Goal: Transaction & Acquisition: Register for event/course

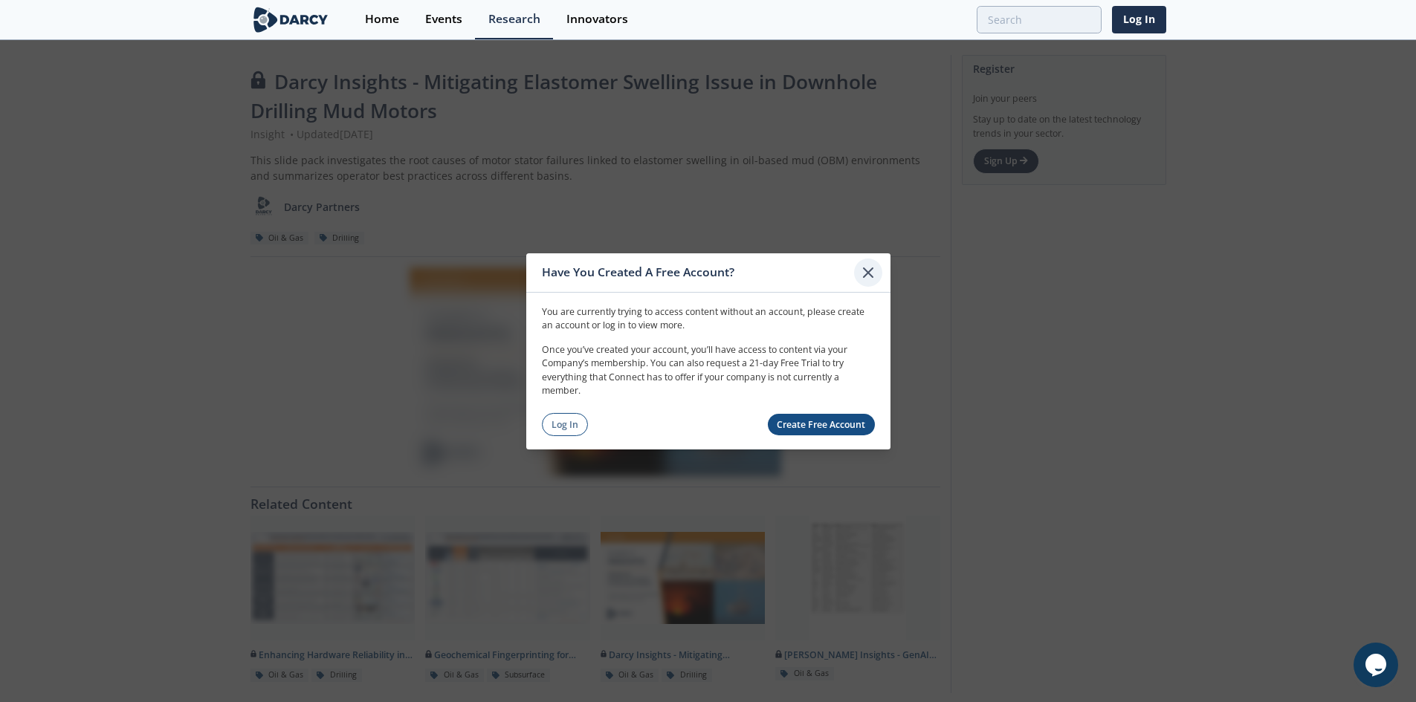
click at [868, 276] on icon at bounding box center [868, 272] width 18 height 18
click at [809, 423] on link "Create Free Account" at bounding box center [821, 425] width 107 height 22
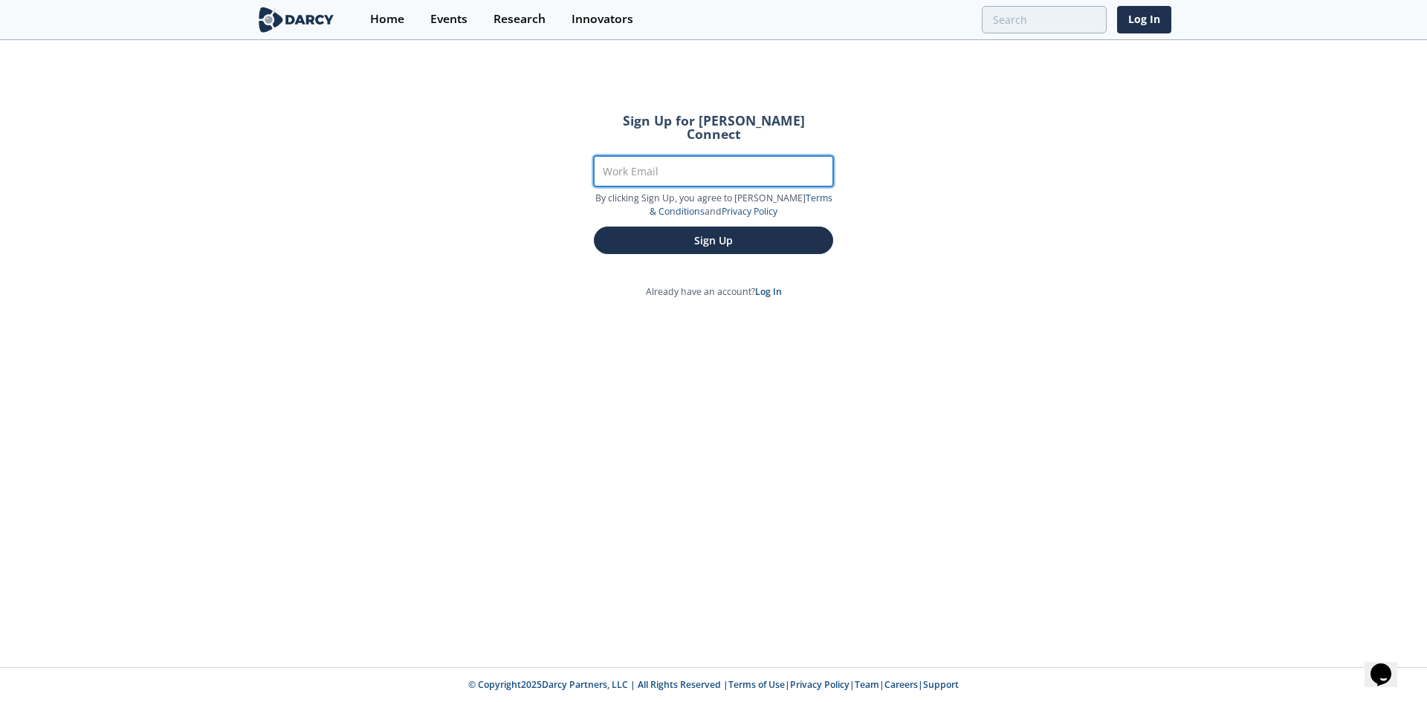
click at [661, 162] on input "Work Email" at bounding box center [713, 171] width 239 height 30
type input "c.stiff@kcseals.ca"
click at [594, 227] on button "Sign Up" at bounding box center [713, 240] width 239 height 27
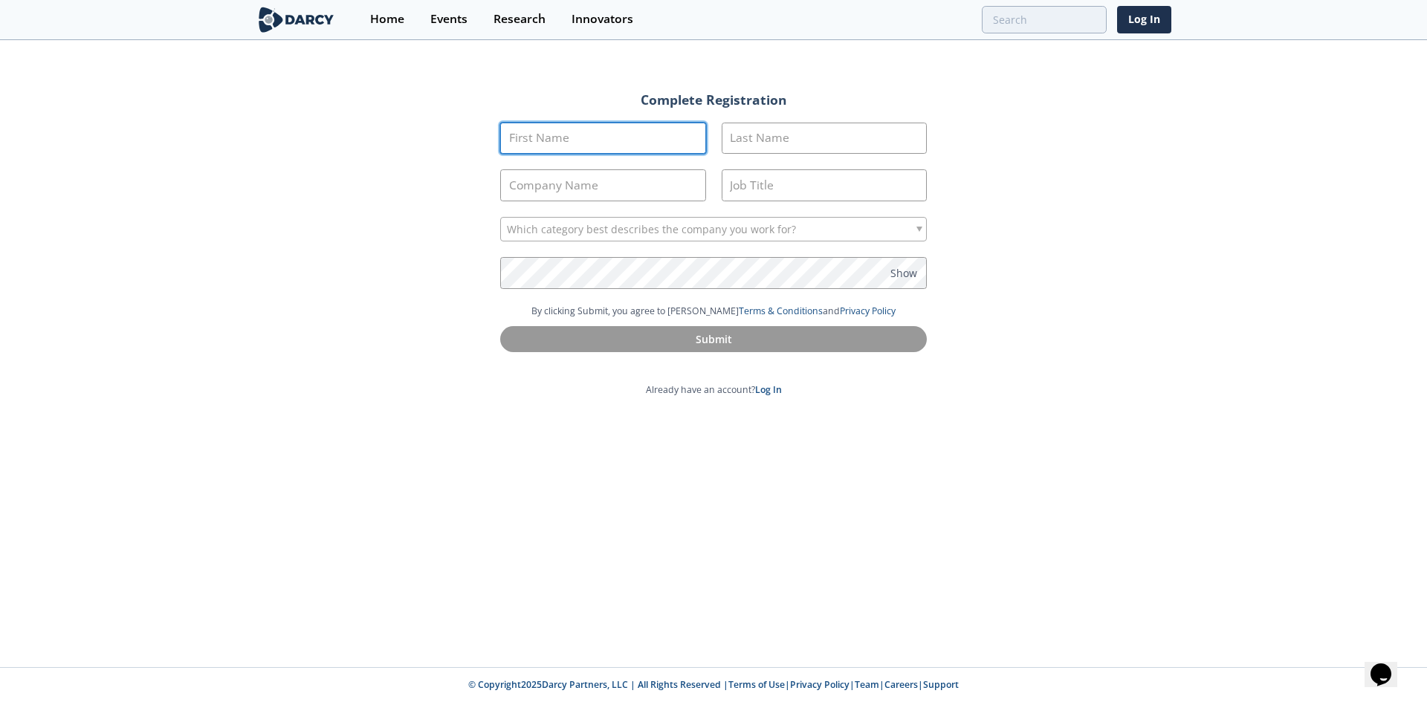
click at [606, 135] on input "First Name" at bounding box center [603, 139] width 206 height 32
type input "CHRISTOPHER"
type input "STIFF"
type input "KC SEALS"
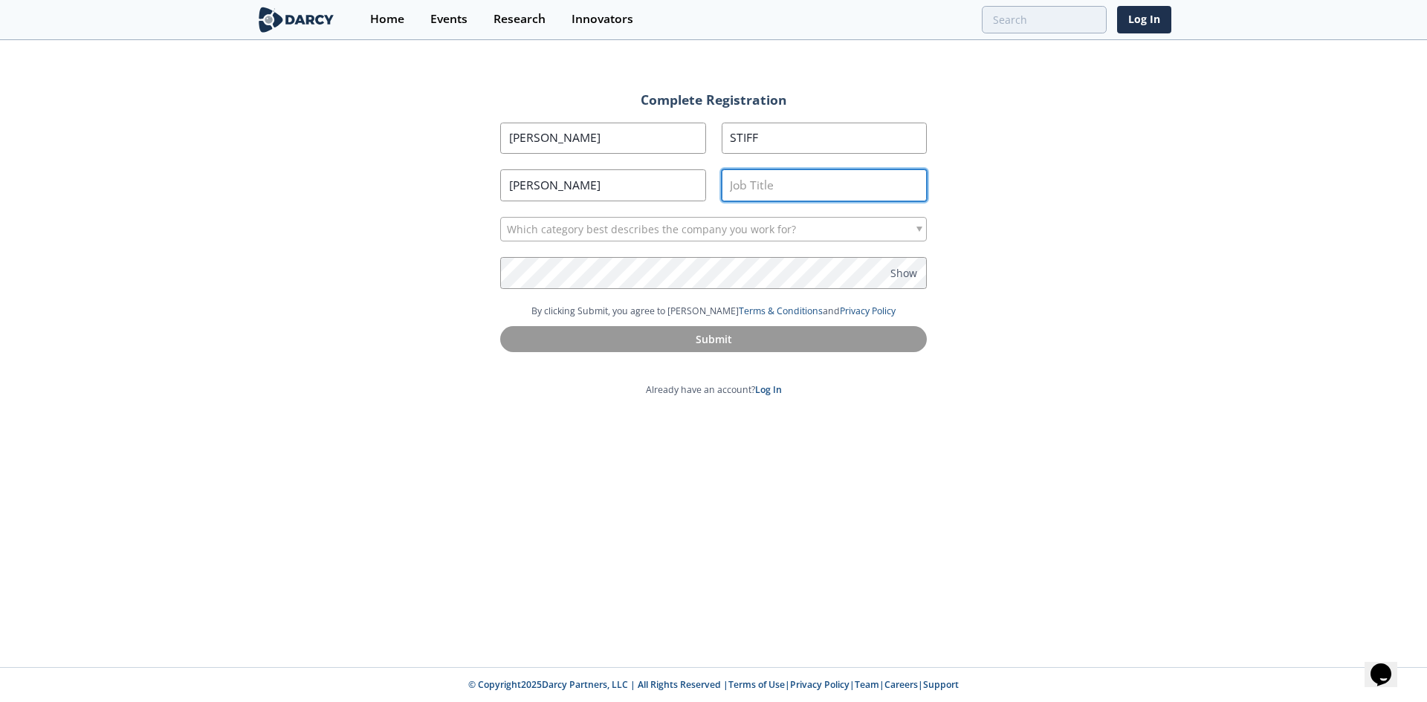
click at [757, 184] on input "Job Title" at bounding box center [825, 185] width 206 height 32
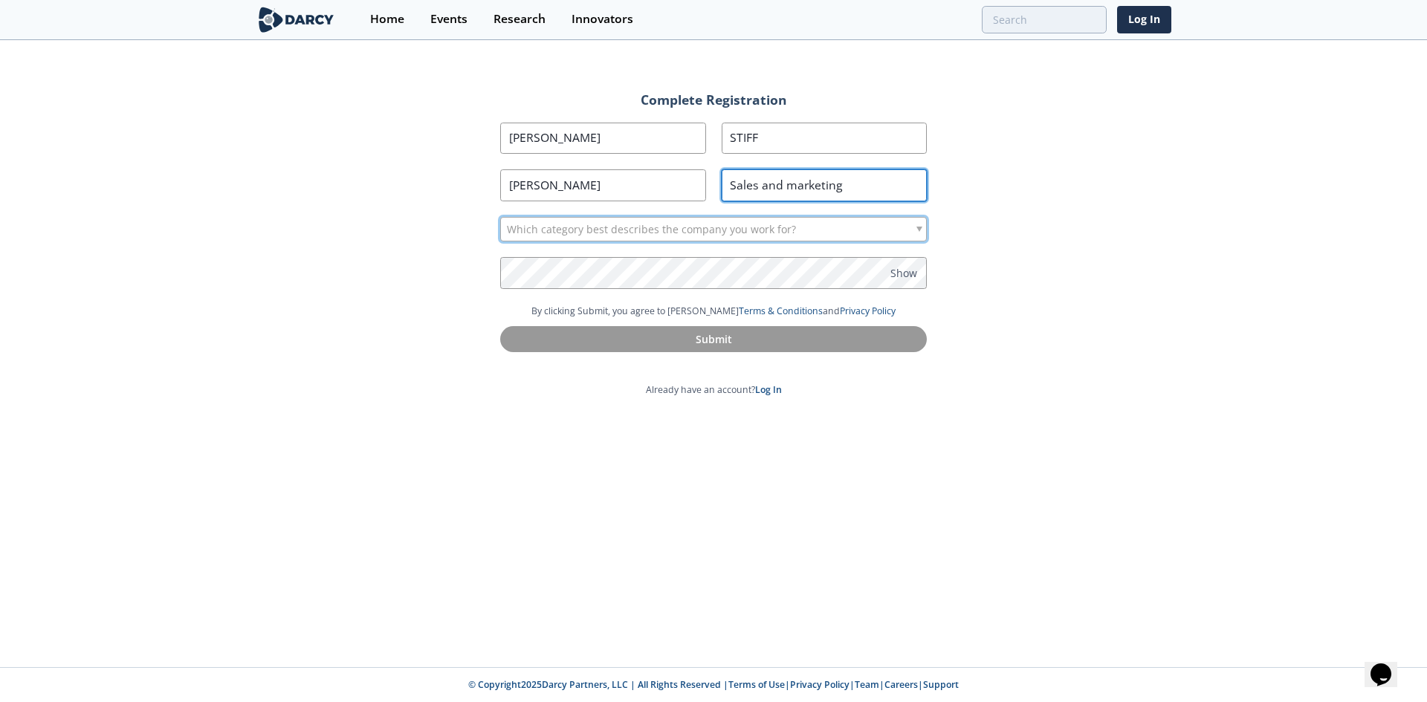
type input "Sales and marketing"
click at [748, 234] on span "Which category best describes the company you work for?" at bounding box center [651, 230] width 289 height 24
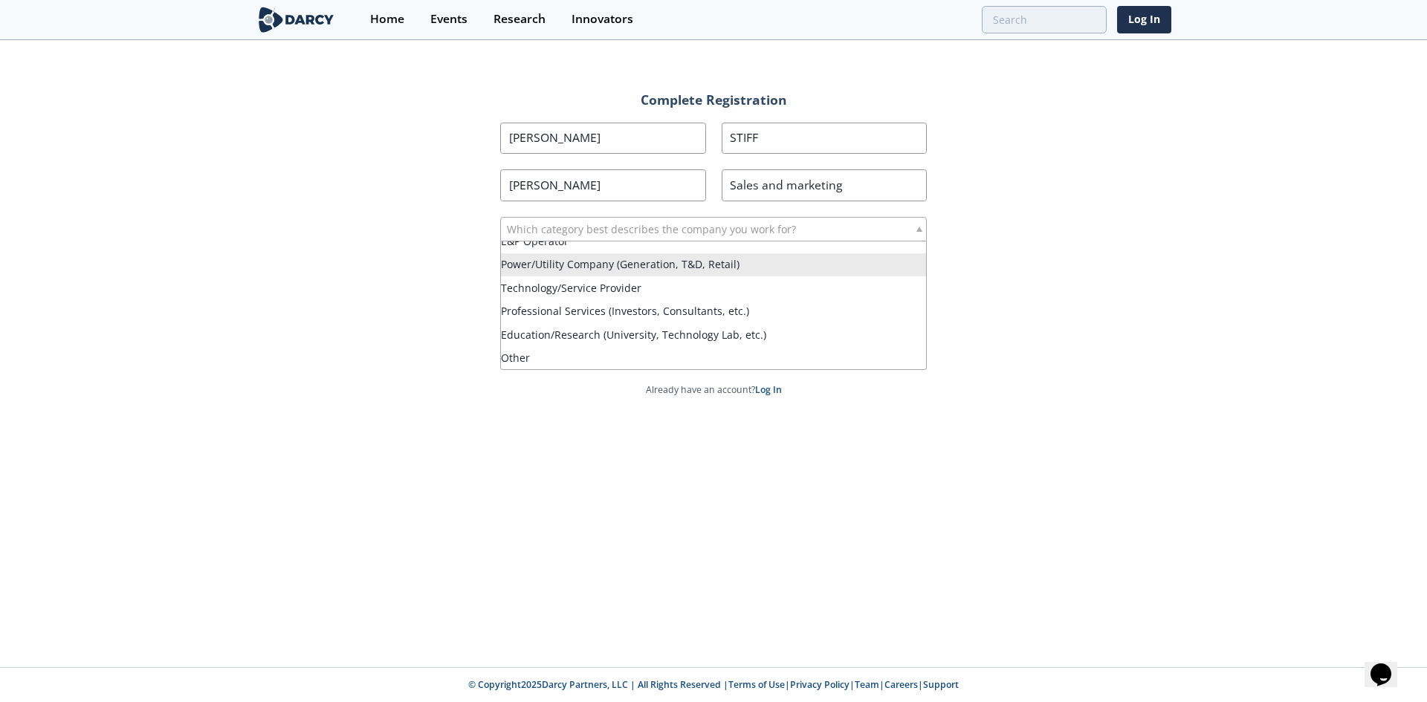
scroll to position [13, 0]
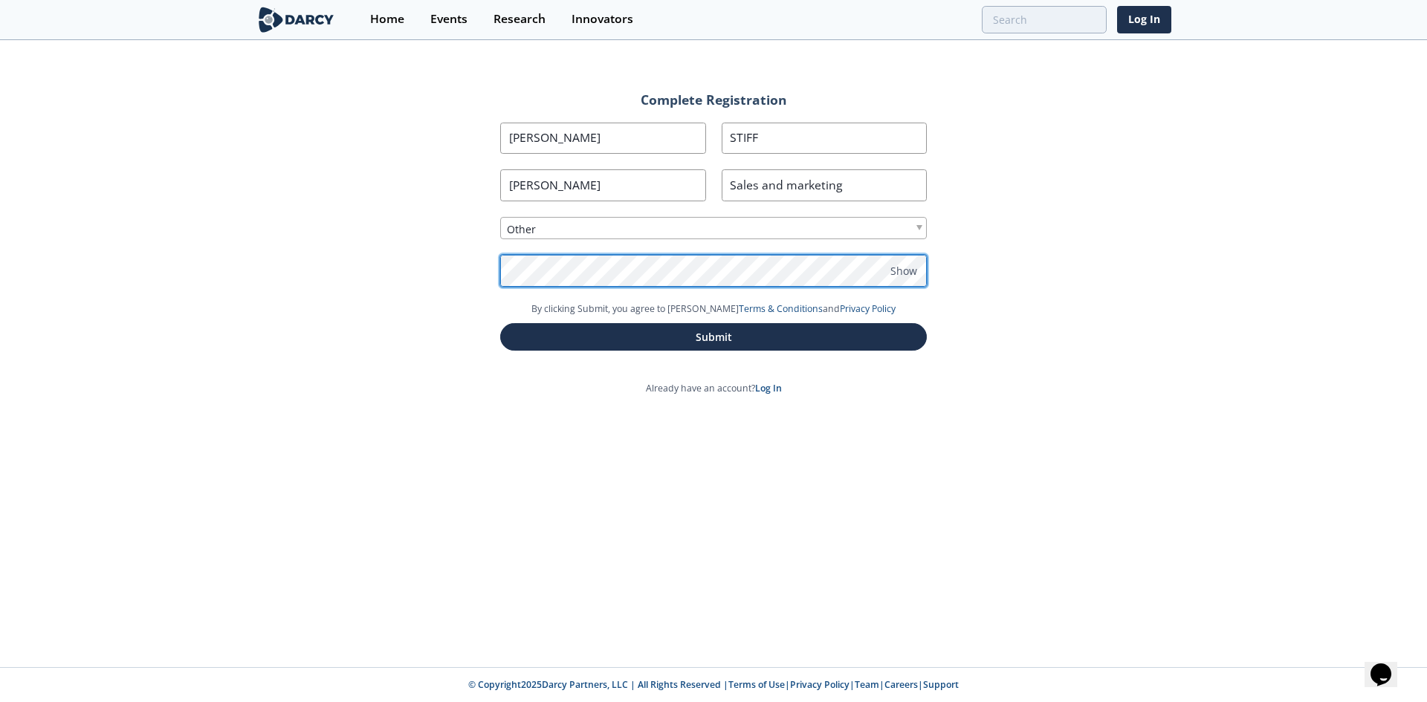
click at [500, 323] on button "Submit" at bounding box center [713, 336] width 427 height 27
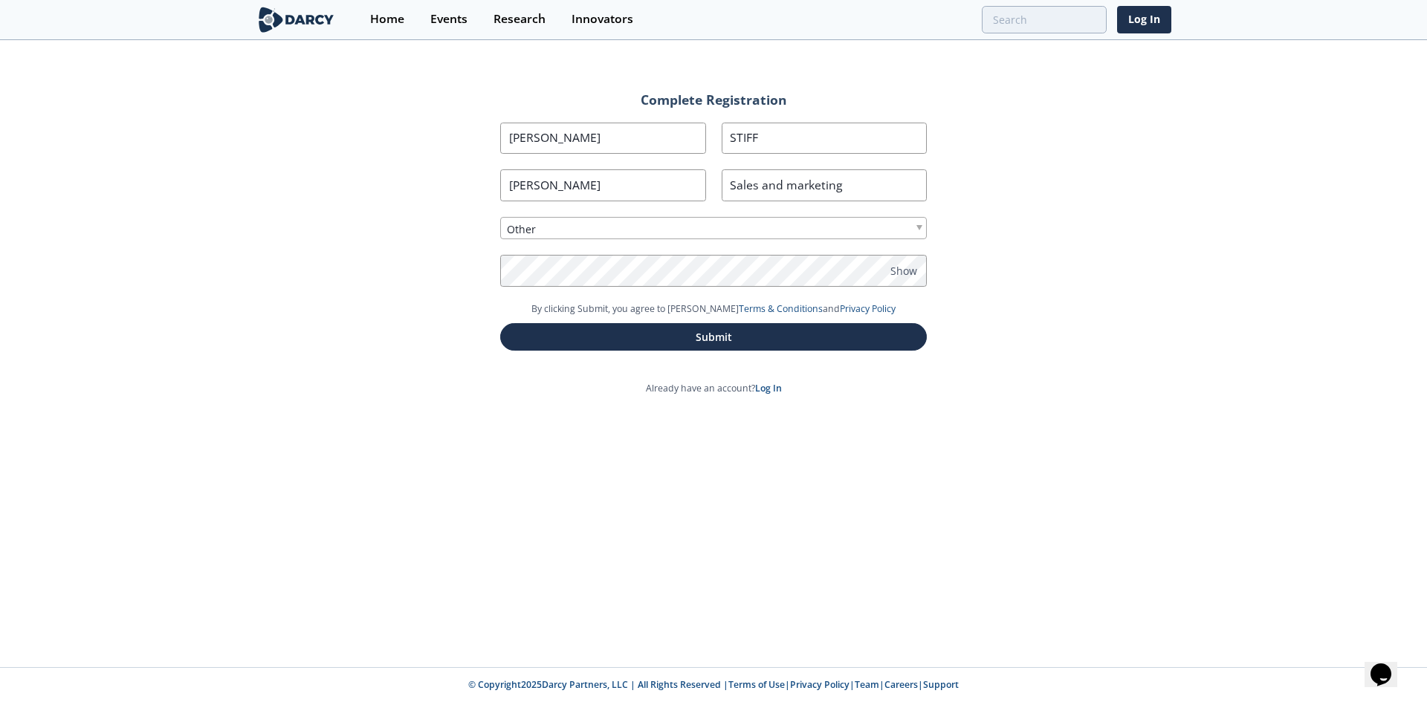
type input "Christopher"
type input "Stiff"
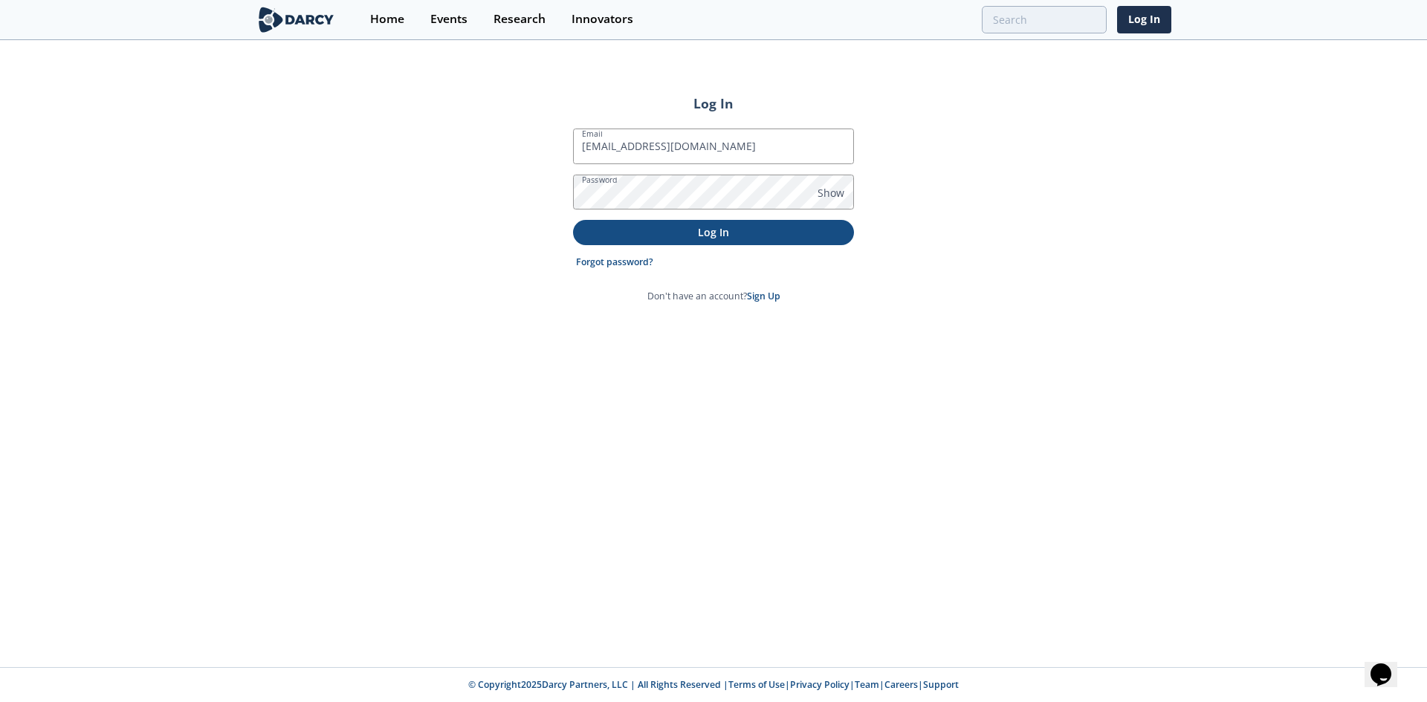
click at [678, 227] on p "Log In" at bounding box center [713, 232] width 260 height 16
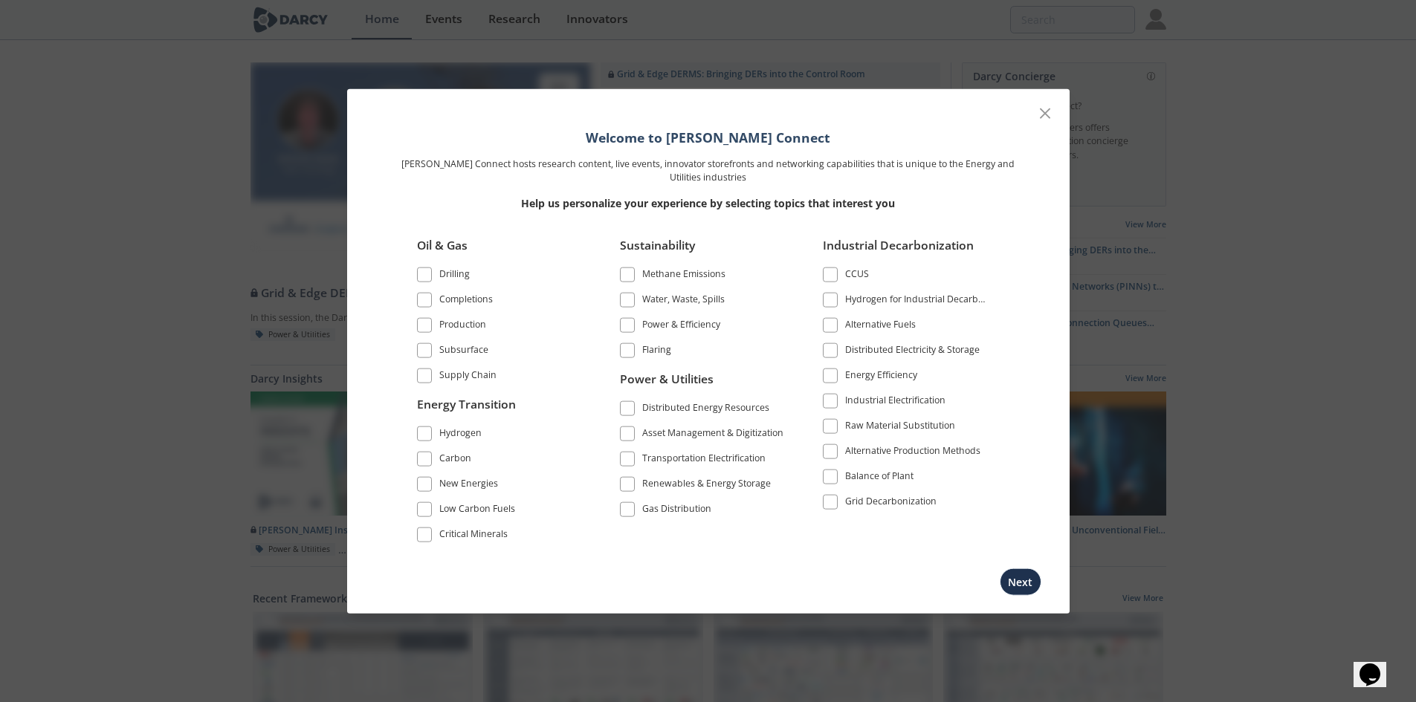
click at [441, 287] on li "Drilling" at bounding box center [500, 277] width 166 height 25
click at [445, 277] on div "Drilling" at bounding box center [454, 276] width 30 height 18
click at [433, 316] on label "Production" at bounding box center [500, 325] width 166 height 20
click at [424, 300] on span at bounding box center [424, 299] width 10 height 10
click at [424, 320] on span at bounding box center [424, 325] width 10 height 10
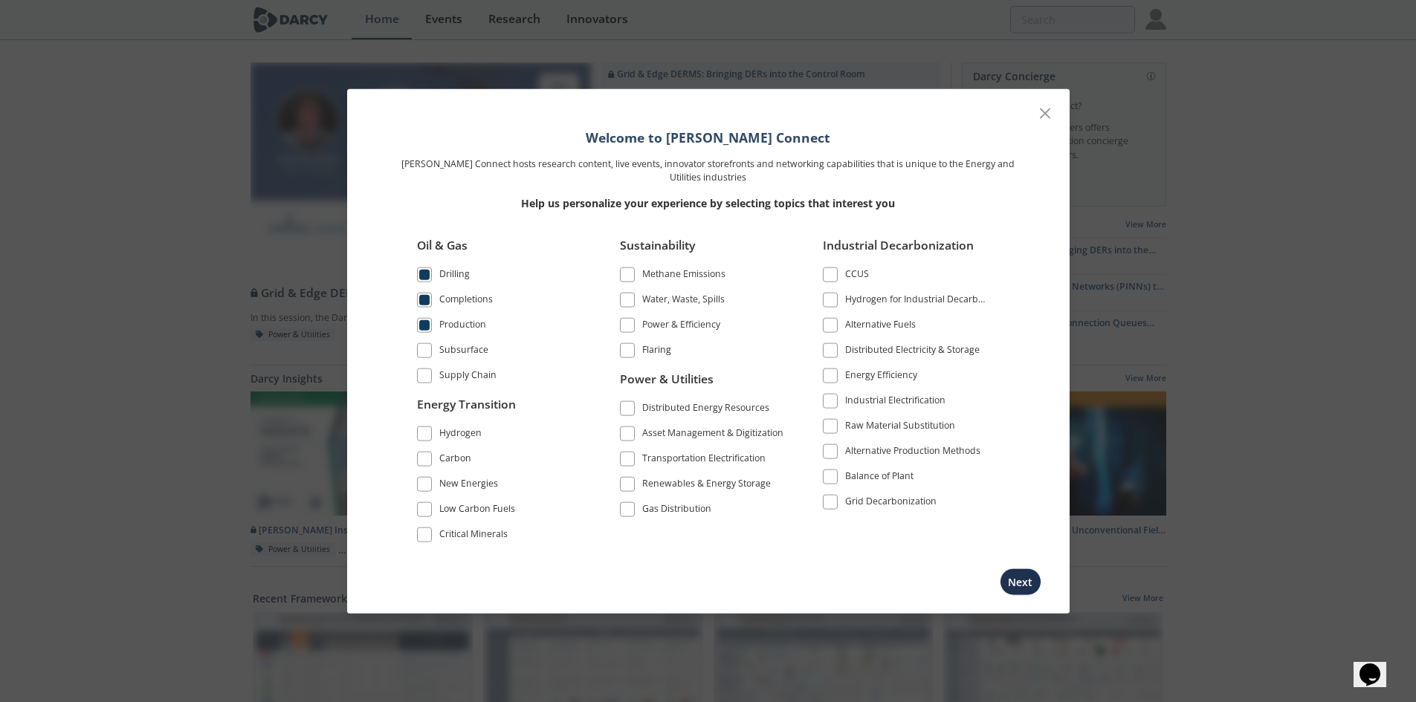
click at [425, 352] on span at bounding box center [424, 350] width 10 height 10
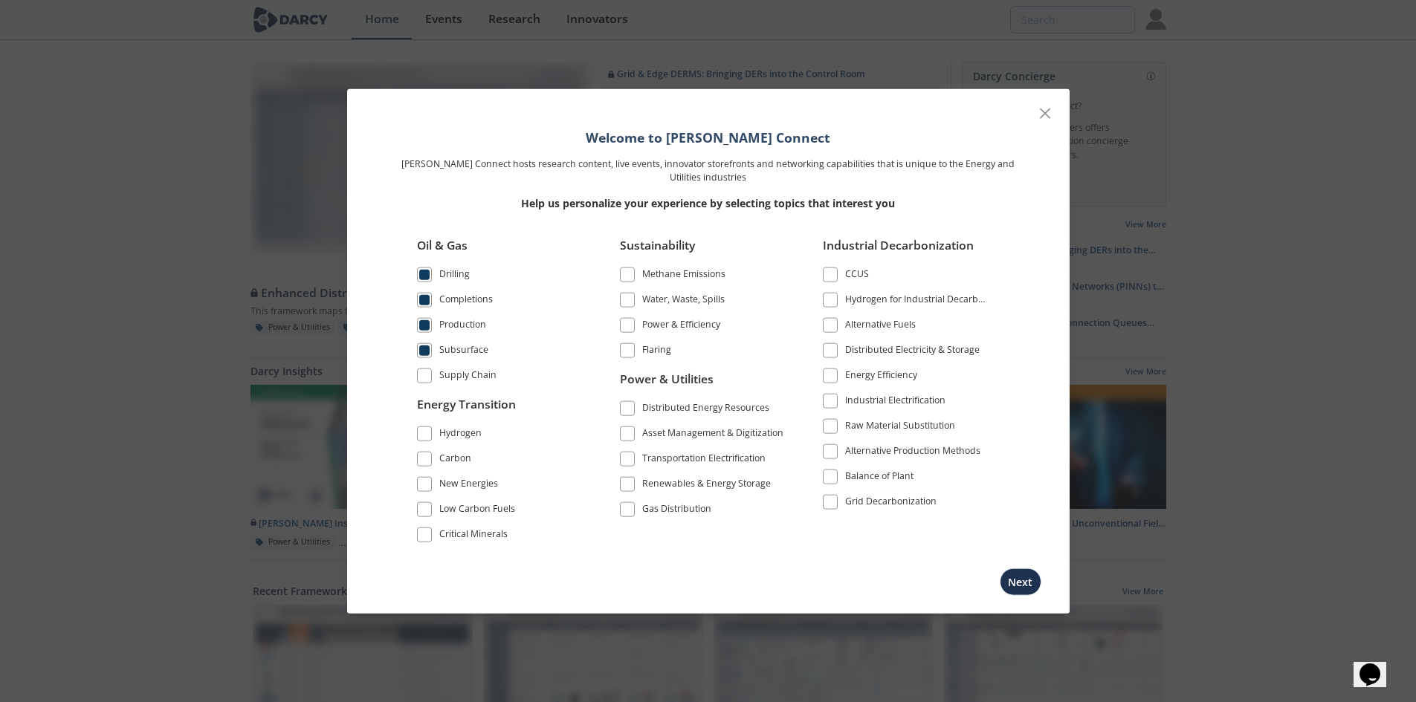
click at [427, 429] on span at bounding box center [424, 434] width 10 height 10
click at [425, 465] on span at bounding box center [424, 459] width 15 height 15
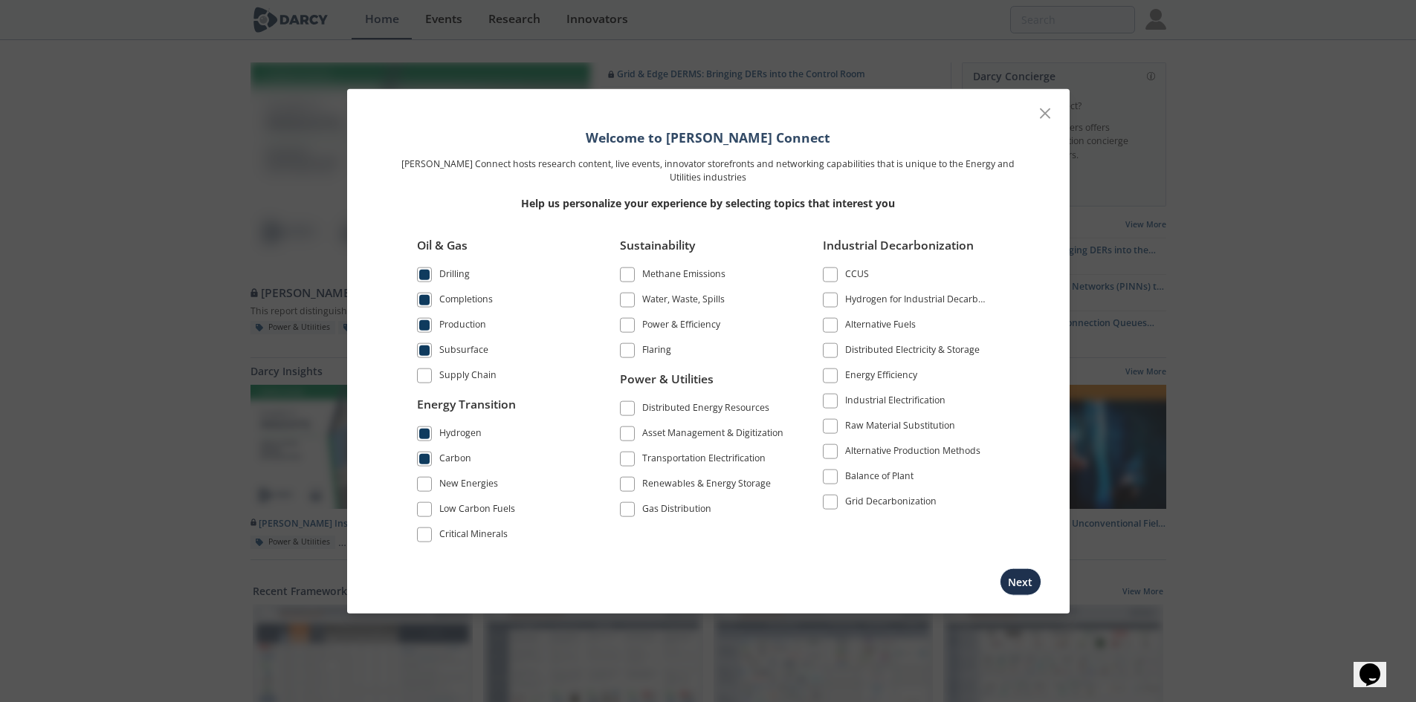
click at [831, 296] on span at bounding box center [830, 299] width 10 height 10
click at [830, 270] on span at bounding box center [830, 274] width 10 height 10
click at [826, 325] on span at bounding box center [830, 325] width 10 height 10
click at [1028, 589] on button "Next" at bounding box center [1021, 582] width 42 height 27
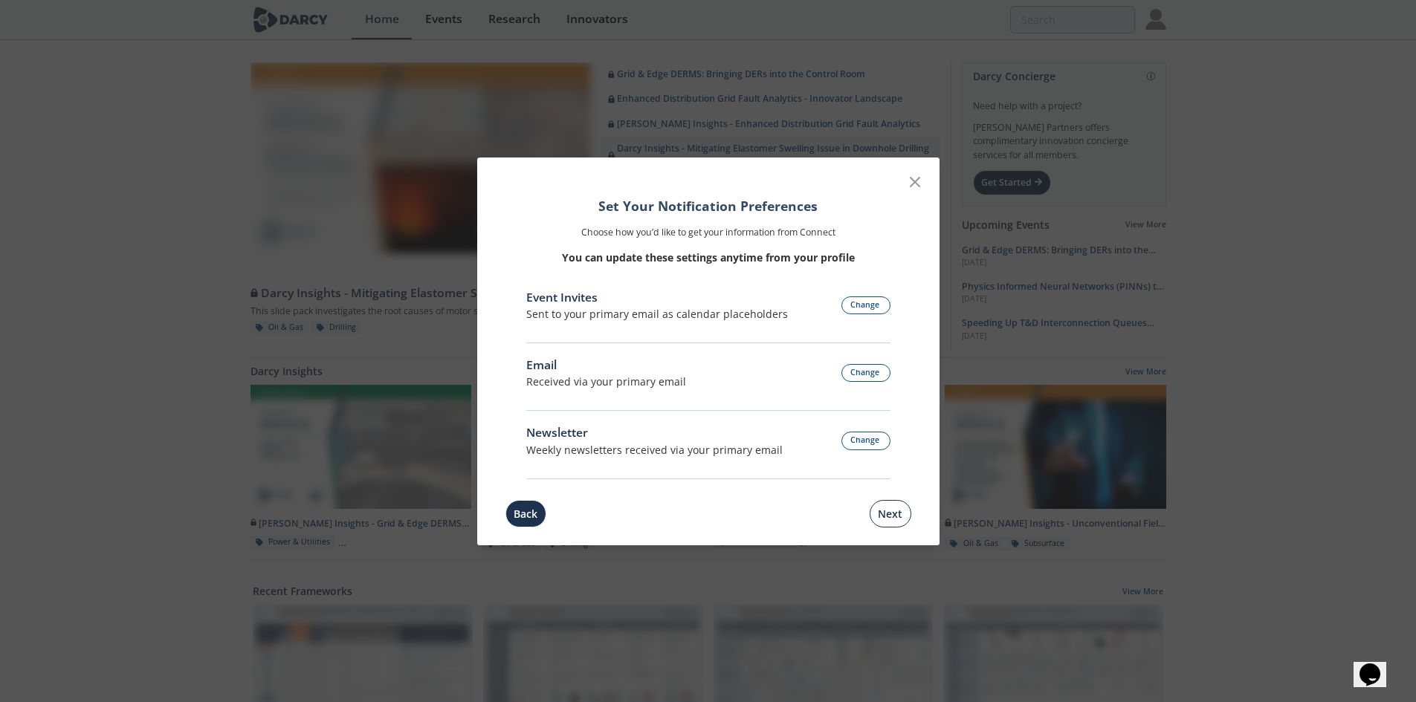
click at [890, 511] on button "Next" at bounding box center [891, 513] width 42 height 27
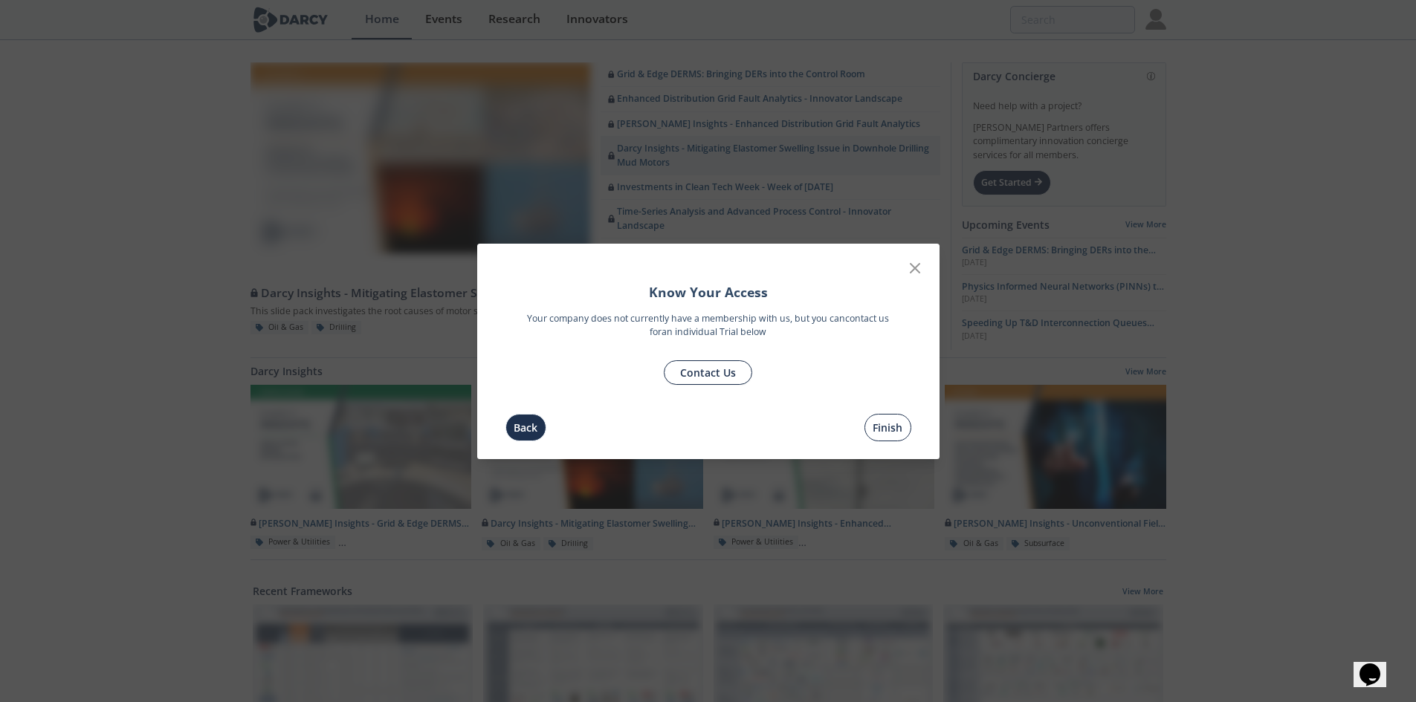
click at [879, 427] on button "Finish" at bounding box center [887, 427] width 47 height 27
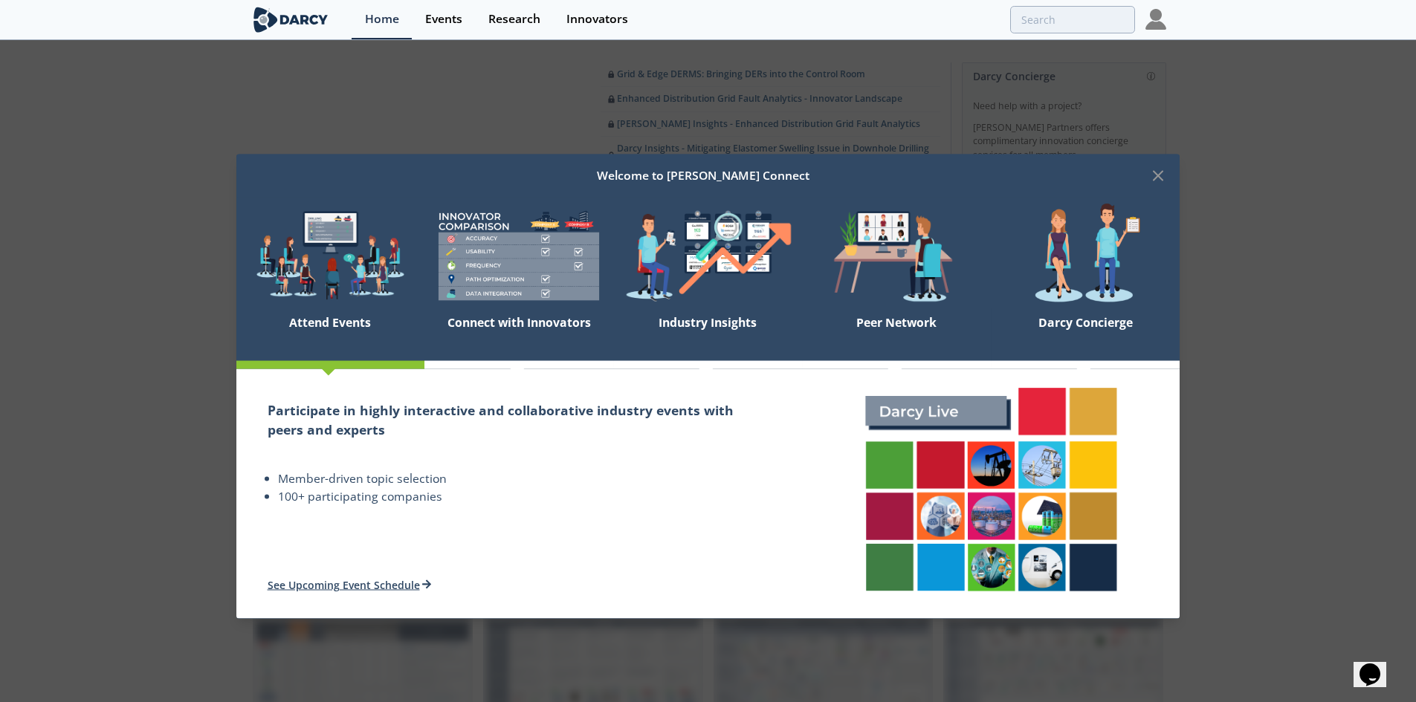
click at [946, 501] on img at bounding box center [990, 489] width 283 height 235
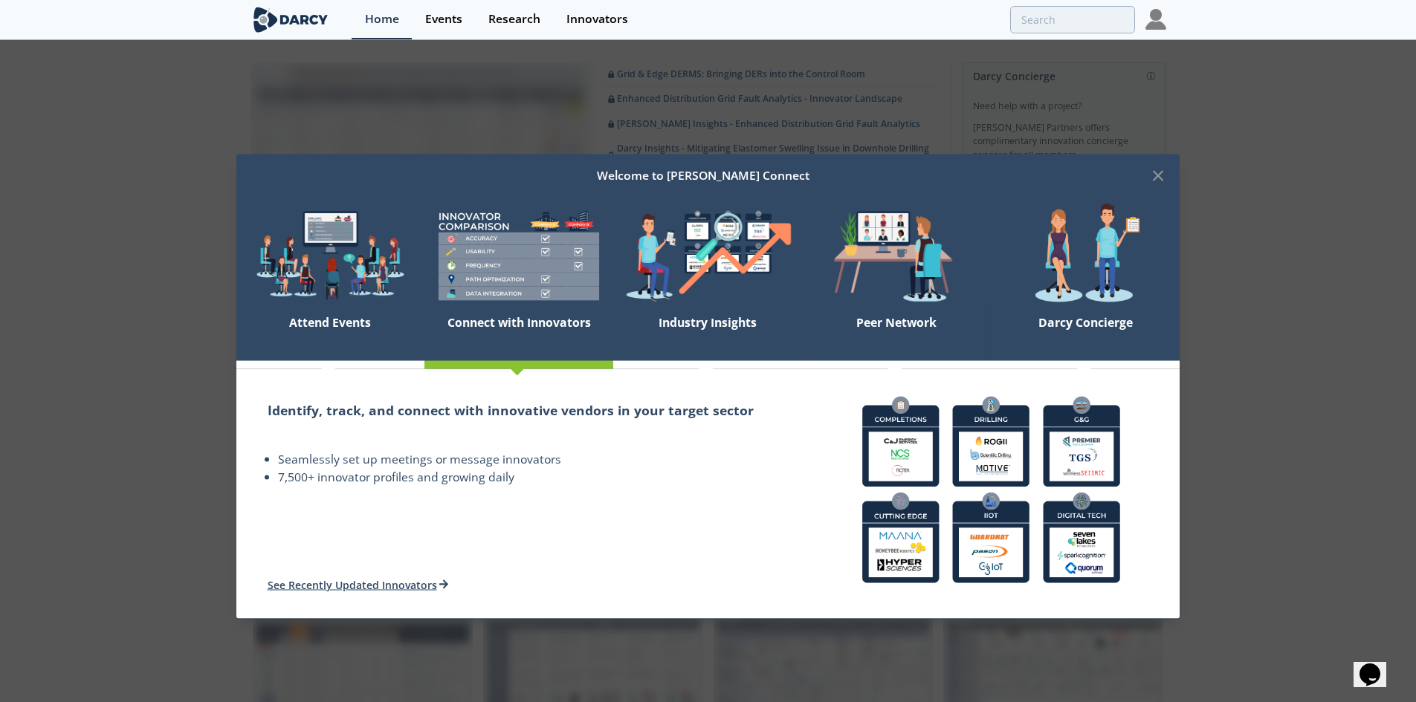
click at [467, 281] on img at bounding box center [518, 256] width 189 height 106
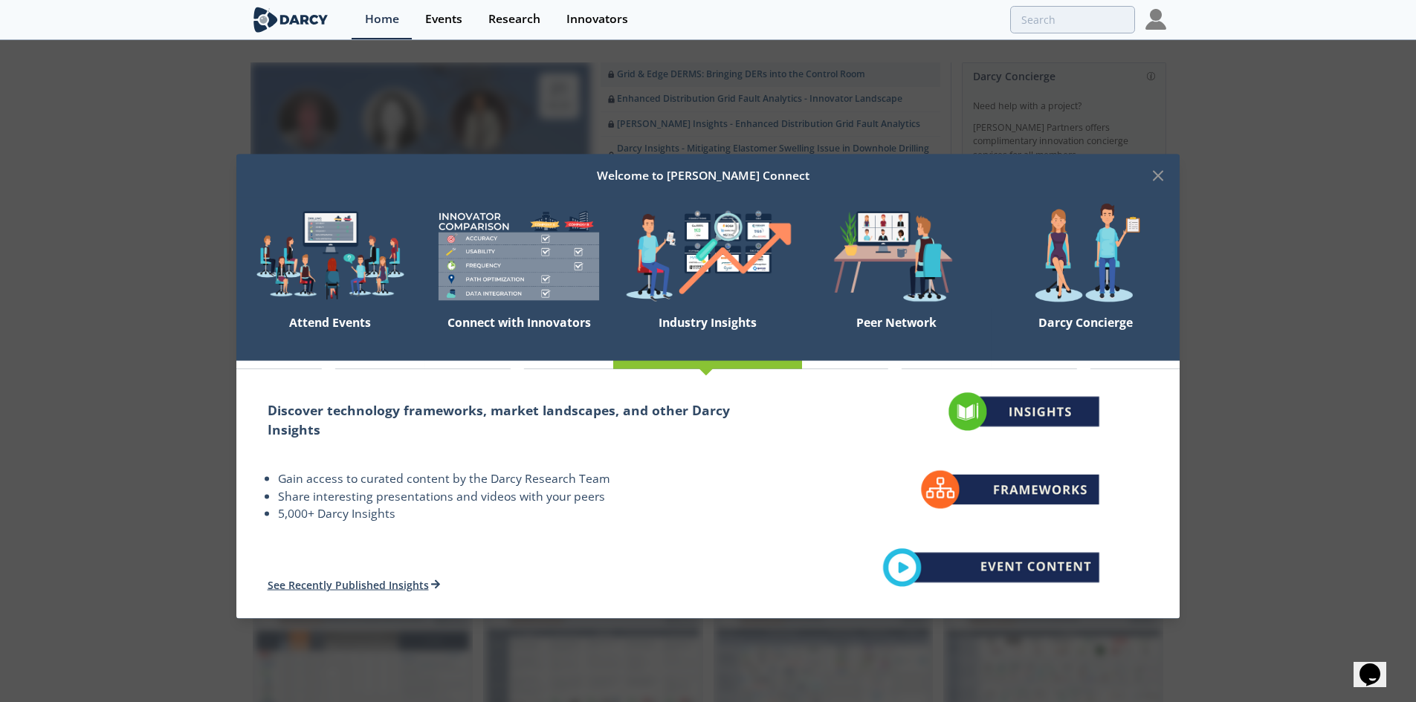
click at [447, 503] on li "Share interesting presentations and videos with your peers" at bounding box center [524, 497] width 493 height 18
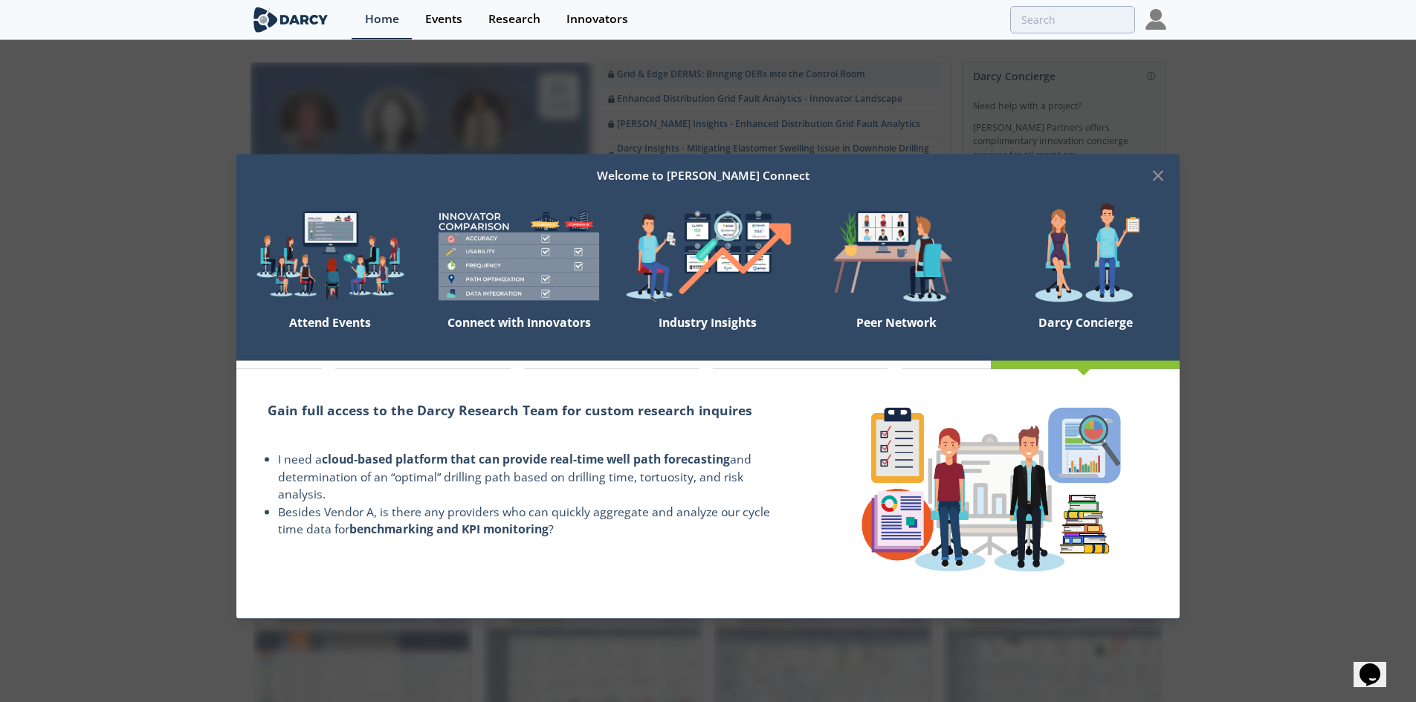
click at [1123, 218] on img at bounding box center [1085, 256] width 189 height 106
click at [1156, 175] on icon at bounding box center [1158, 176] width 18 height 18
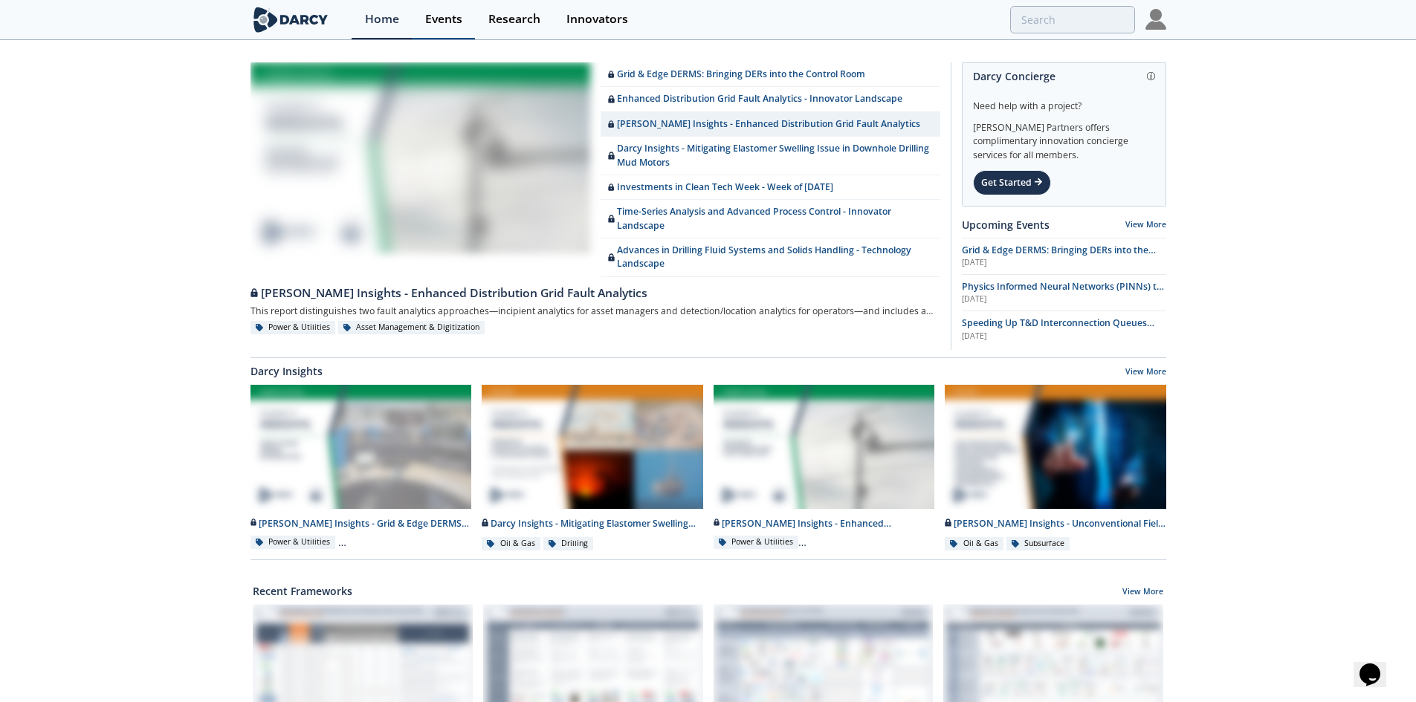
click at [436, 13] on div "Events" at bounding box center [443, 19] width 37 height 12
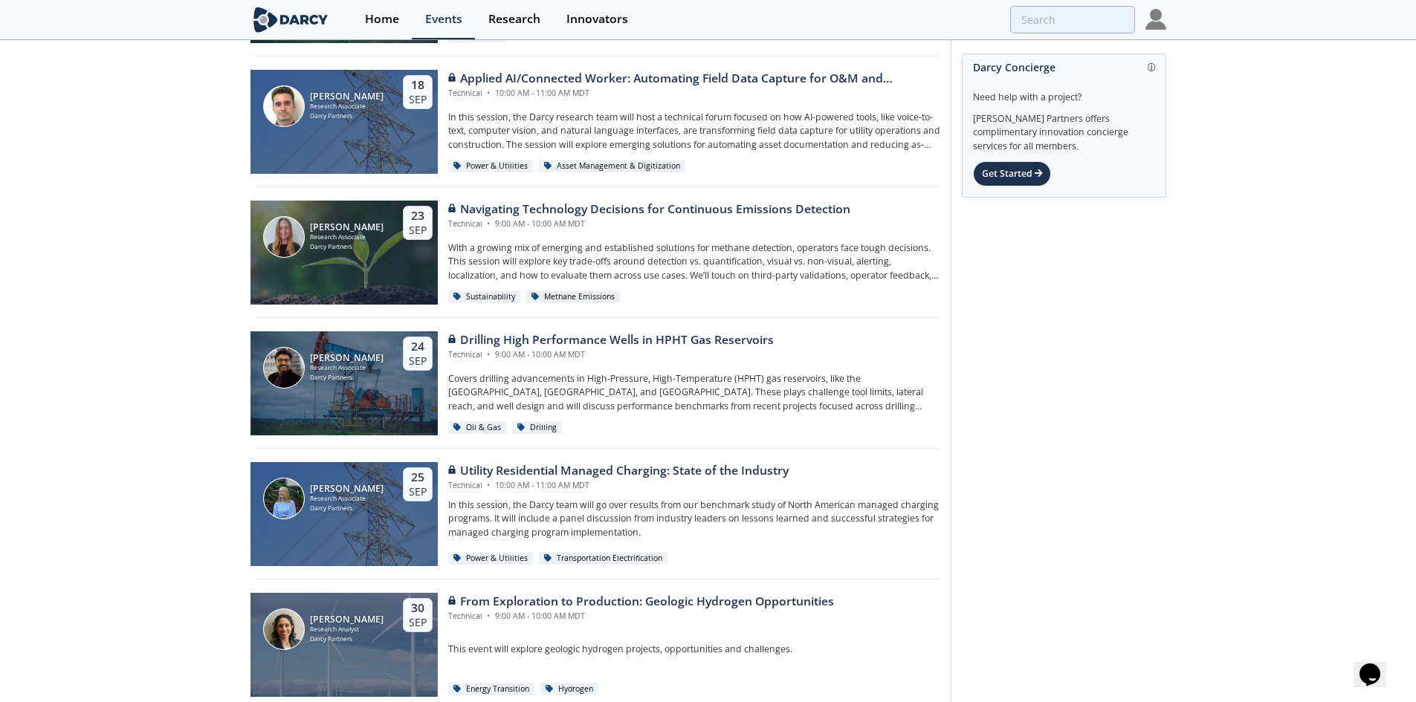
scroll to position [1089, 0]
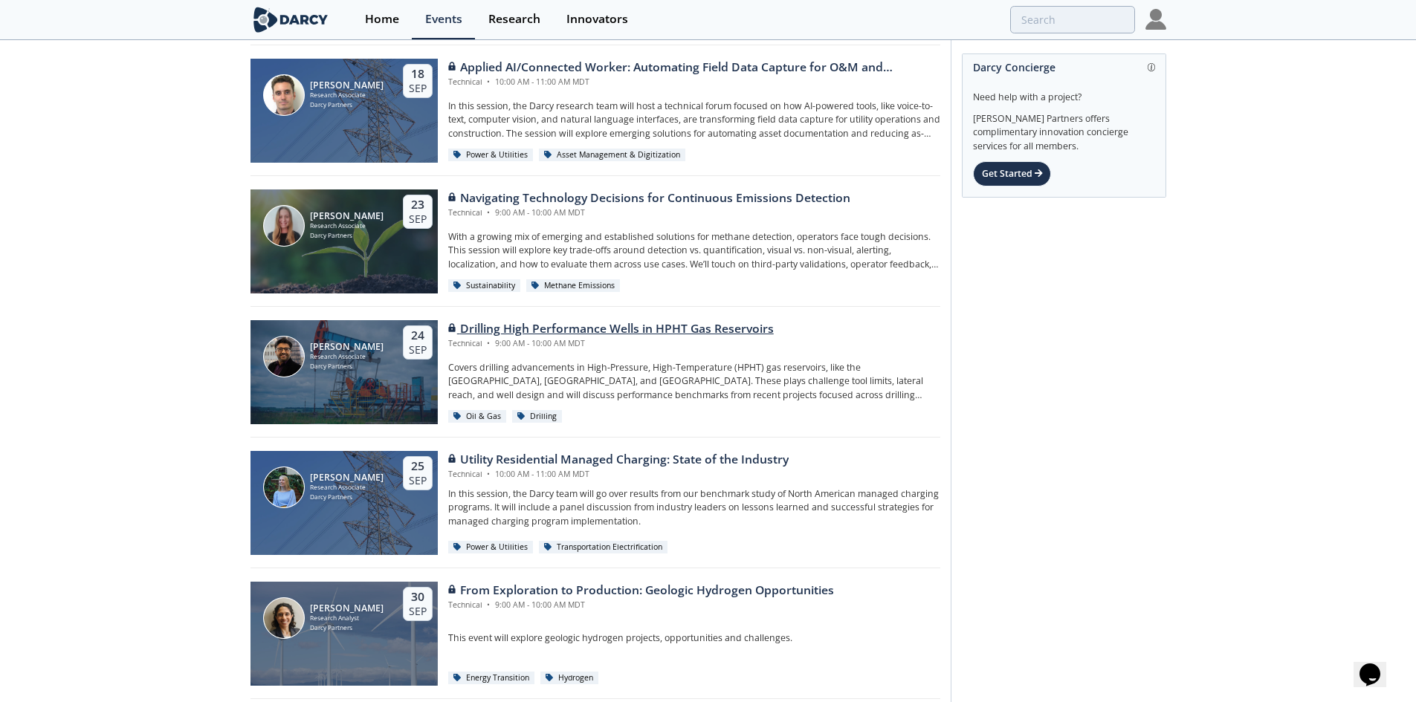
click at [507, 373] on p "Covers drilling advancements in High-Pressure, High-Temperature (HPHT) gas rese…" at bounding box center [694, 381] width 492 height 41
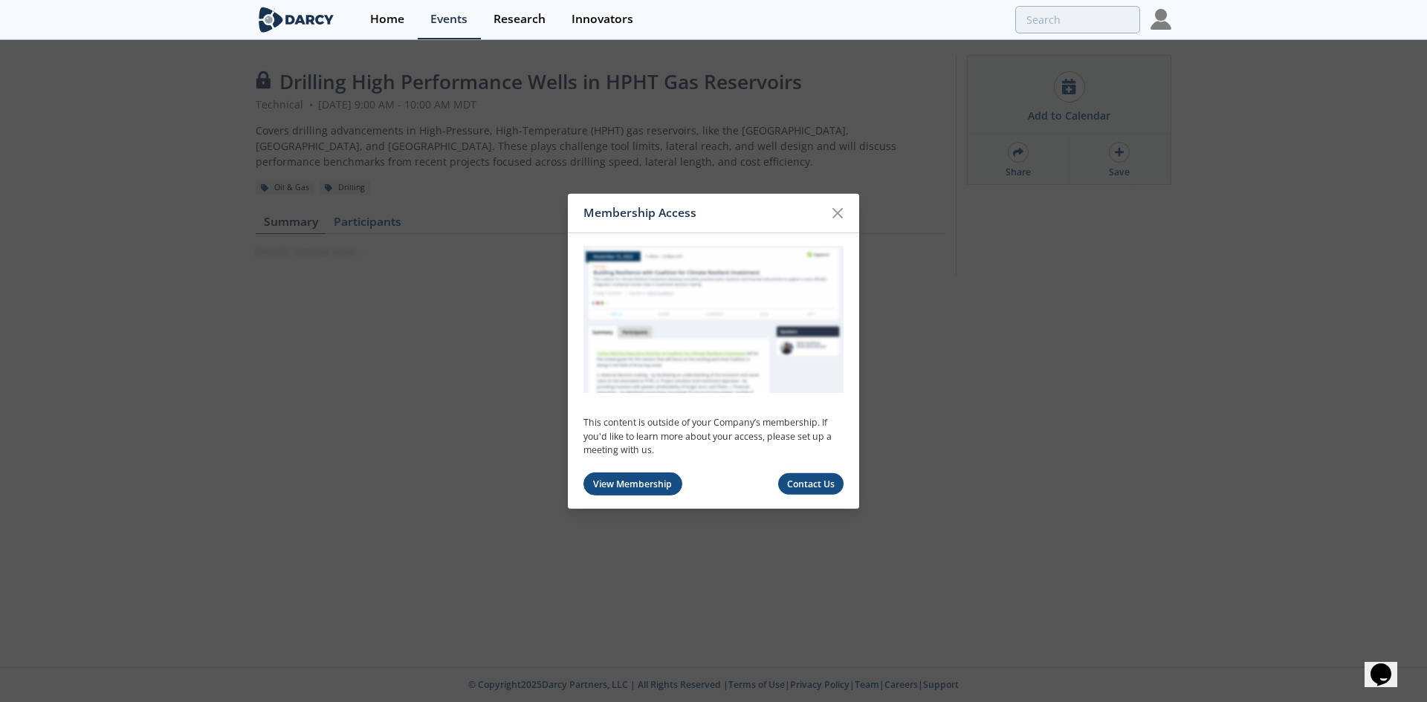
click at [643, 484] on link "View Membership" at bounding box center [632, 484] width 99 height 23
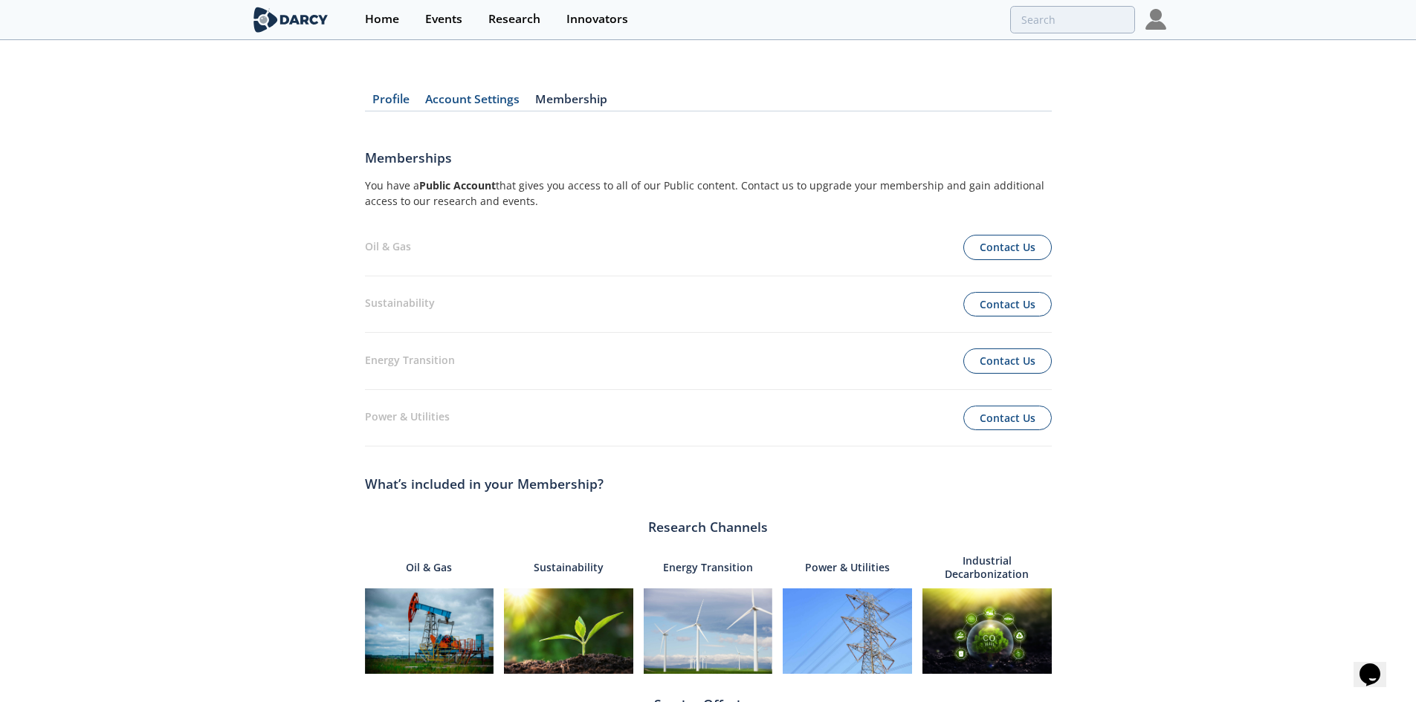
click at [569, 100] on link "Membership" at bounding box center [572, 103] width 88 height 18
click at [609, 22] on div "Innovators" at bounding box center [597, 19] width 62 height 12
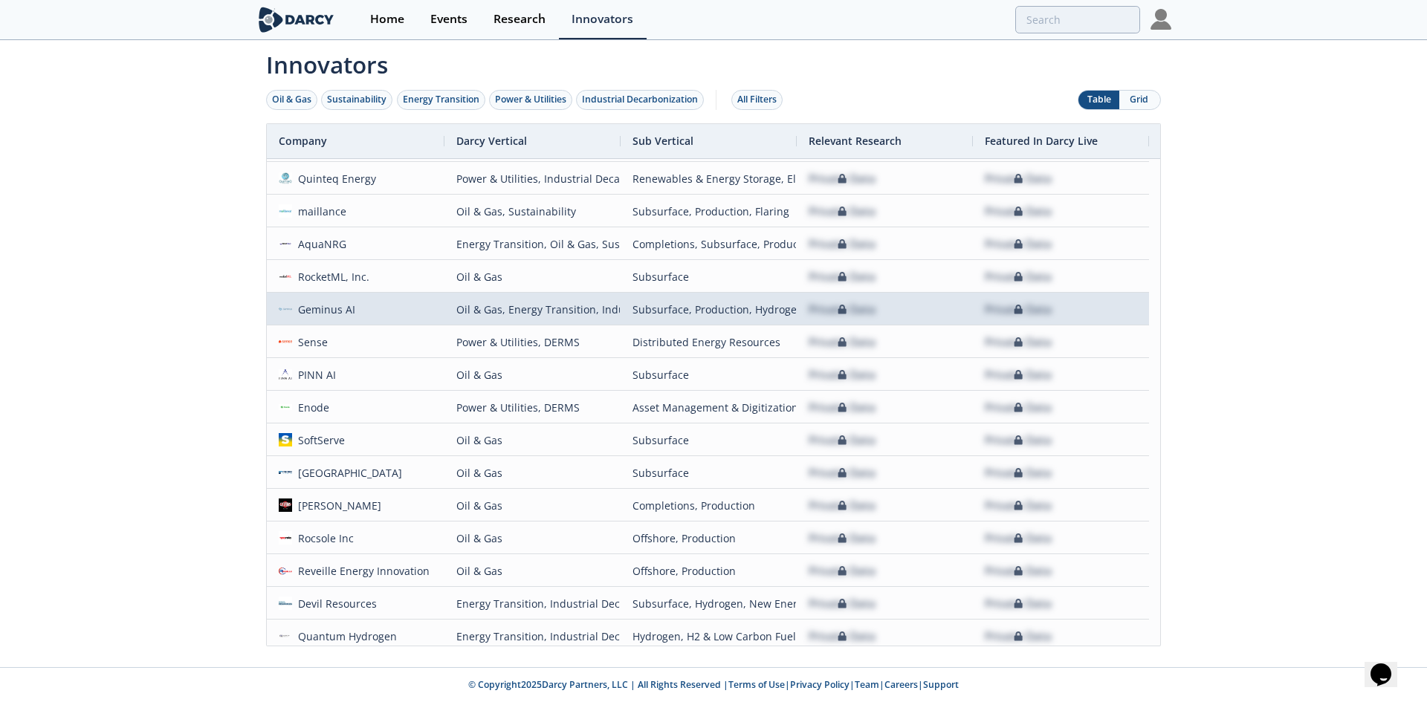
scroll to position [642, 0]
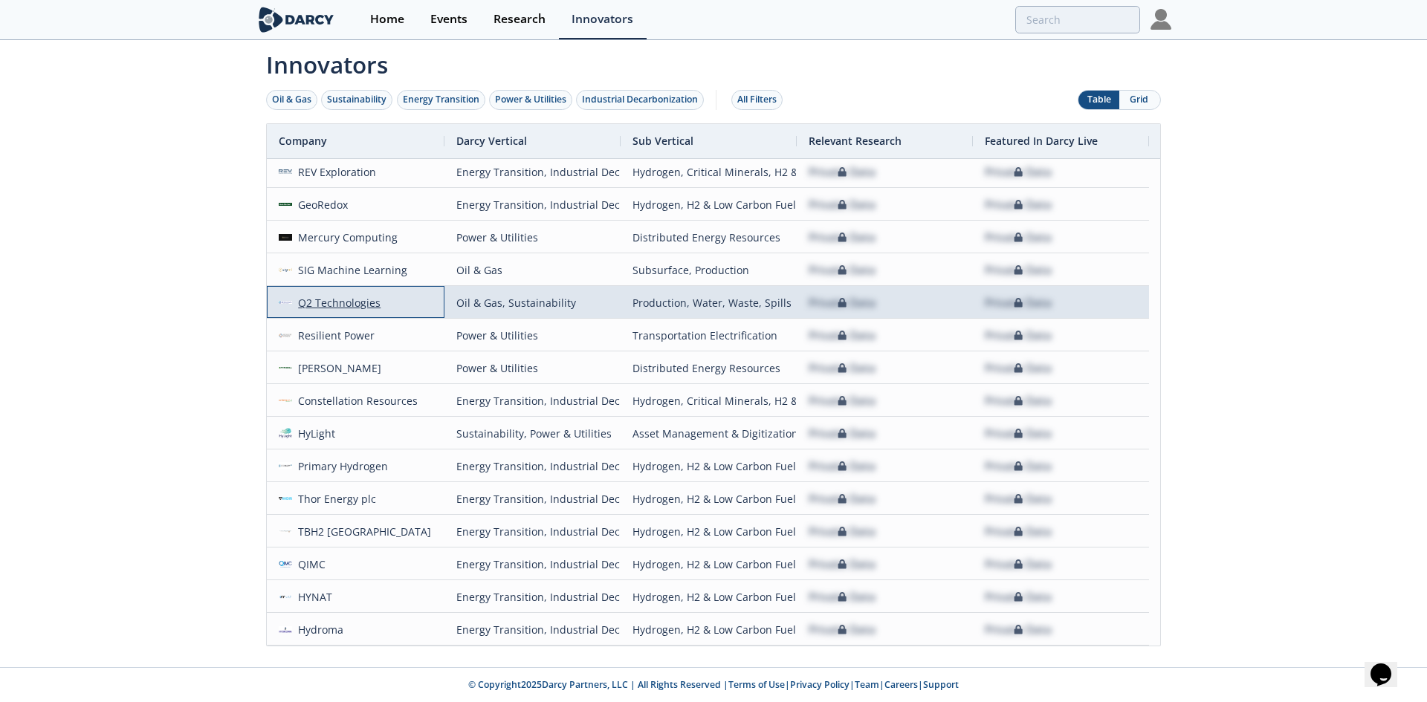
click at [360, 308] on div "Q2 Technologies" at bounding box center [336, 303] width 89 height 32
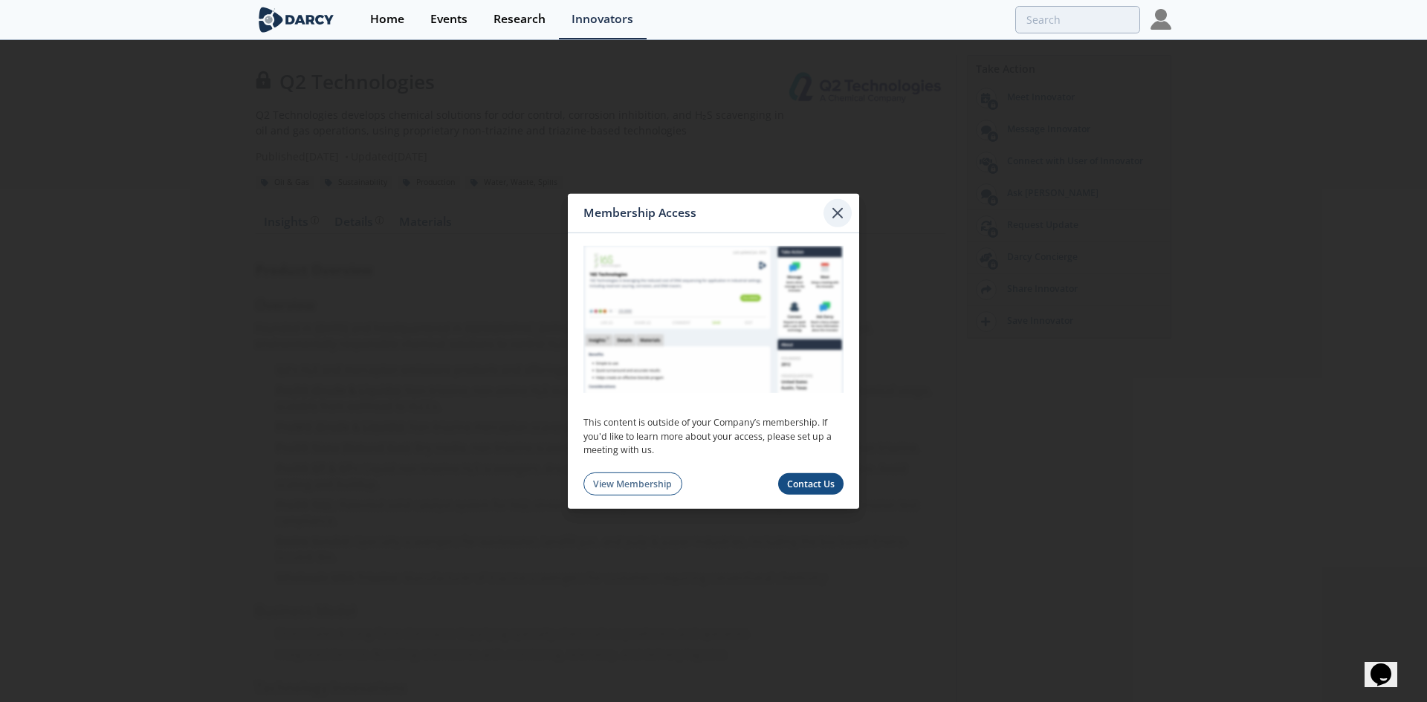
click at [845, 207] on icon at bounding box center [838, 213] width 18 height 18
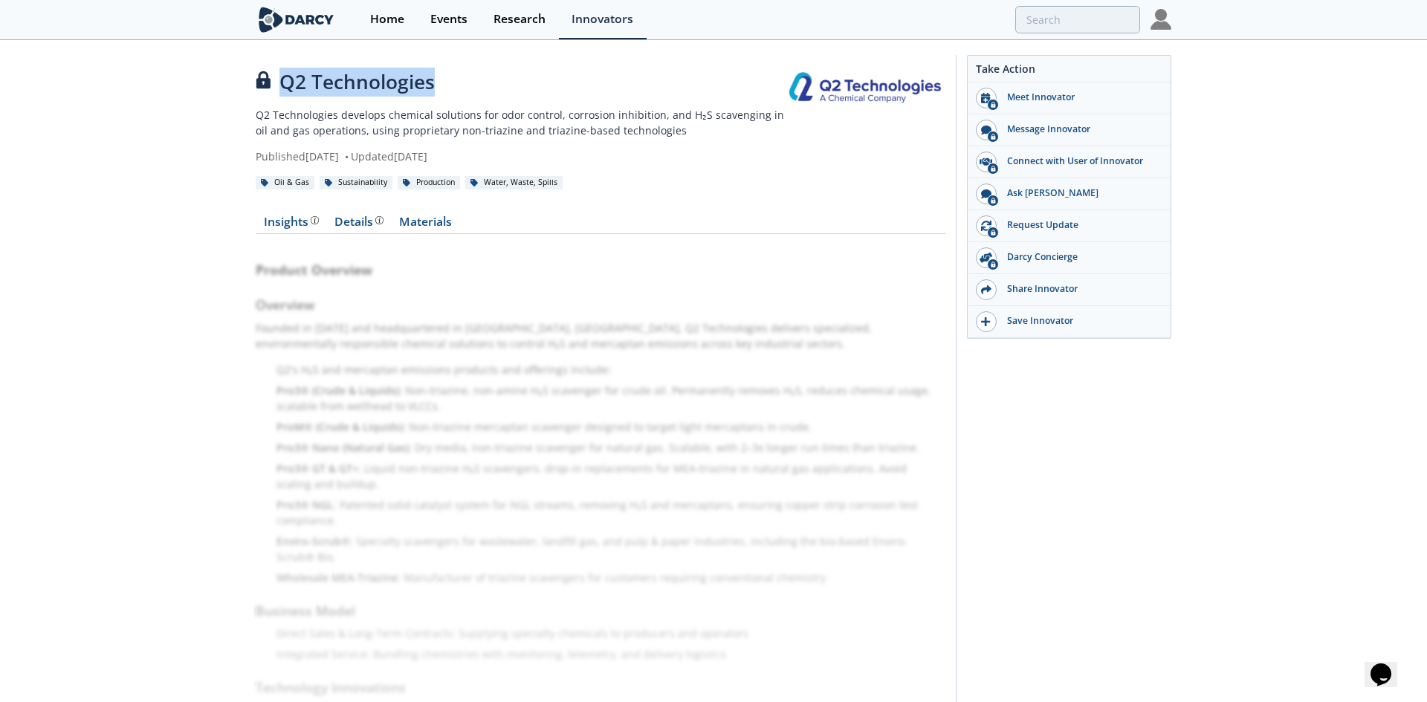
drag, startPoint x: 284, startPoint y: 79, endPoint x: 464, endPoint y: 68, distance: 180.1
click at [464, 68] on div "Q2 Technologies" at bounding box center [521, 82] width 531 height 29
copy div "Q2 Technologies"
